Goal: Task Accomplishment & Management: Manage account settings

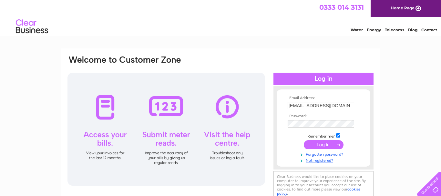
click at [326, 144] on input "submit" at bounding box center [324, 144] width 40 height 9
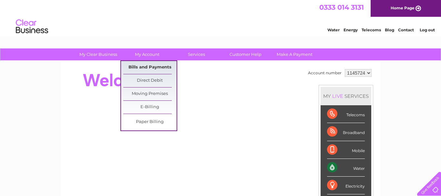
click at [143, 67] on link "Bills and Payments" at bounding box center [149, 67] width 53 height 13
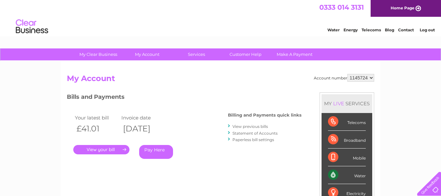
click at [99, 149] on link "." at bounding box center [101, 149] width 56 height 9
